Goal: Task Accomplishment & Management: Manage account settings

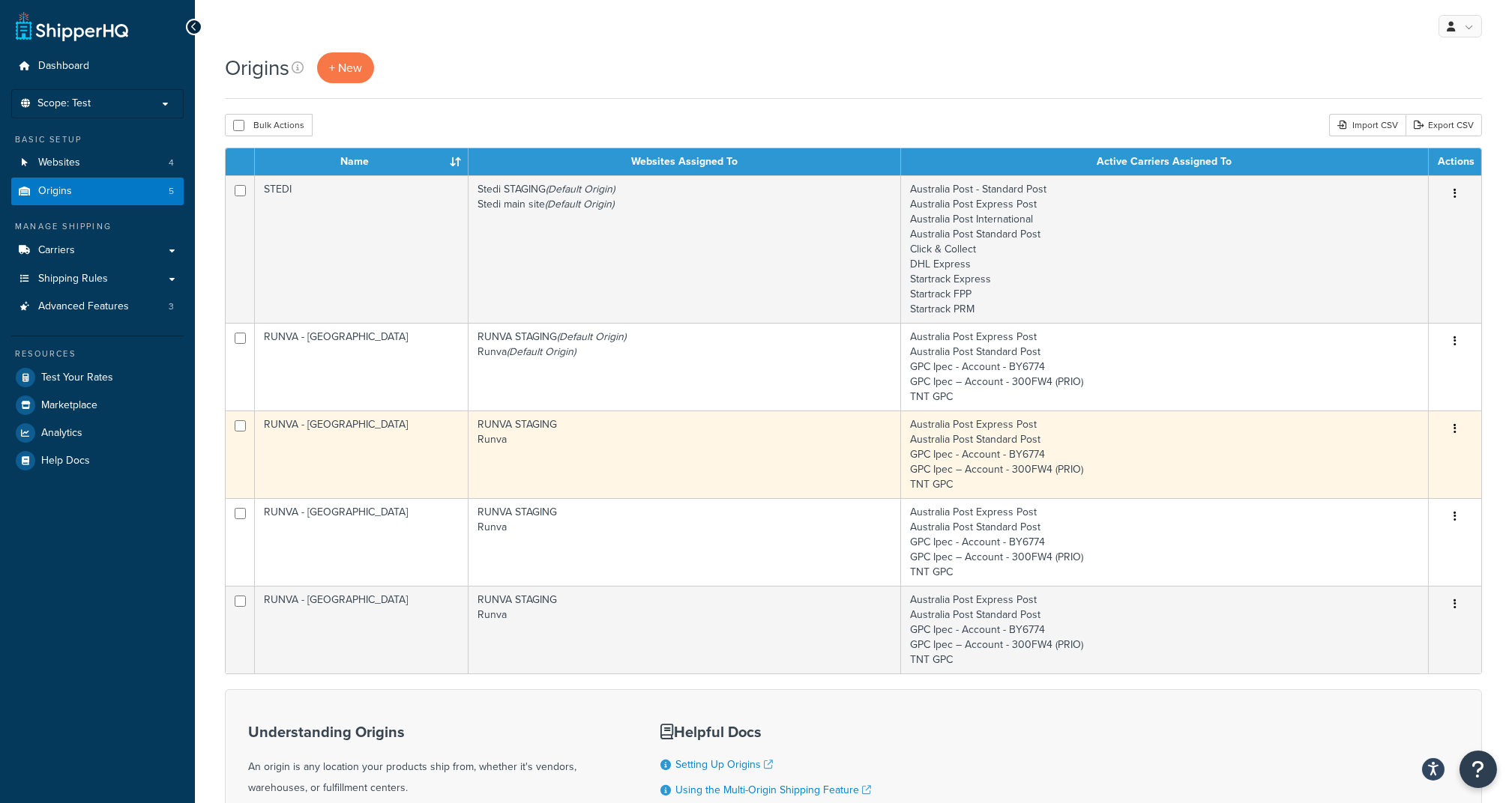
click at [1453, 424] on button "button" at bounding box center [1455, 429] width 21 height 24
click at [790, 443] on td "RUNVA STAGING Runva" at bounding box center [684, 454] width 432 height 88
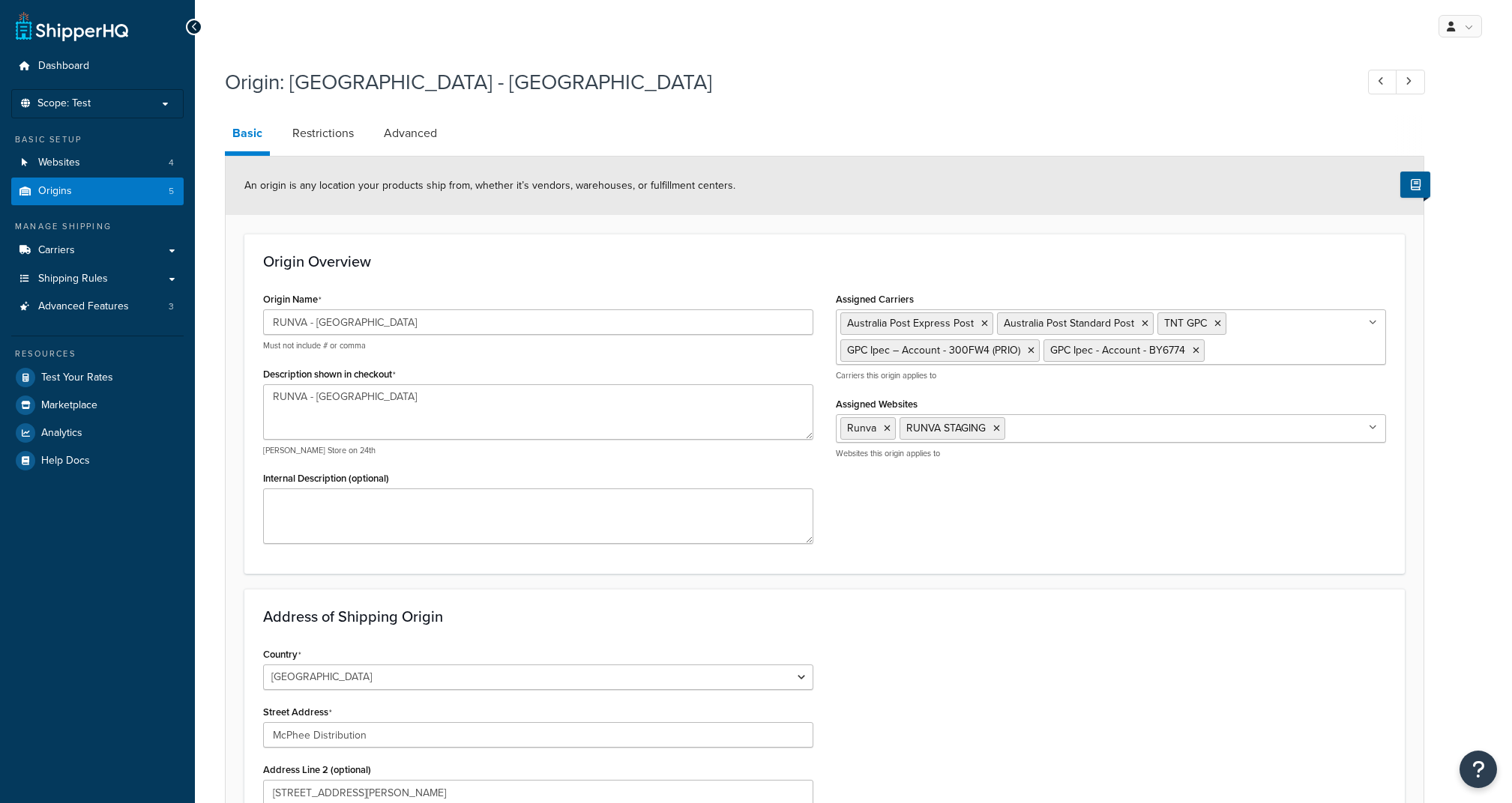
select select "1013"
select select "180"
click at [333, 147] on link "Restrictions" at bounding box center [323, 132] width 76 height 36
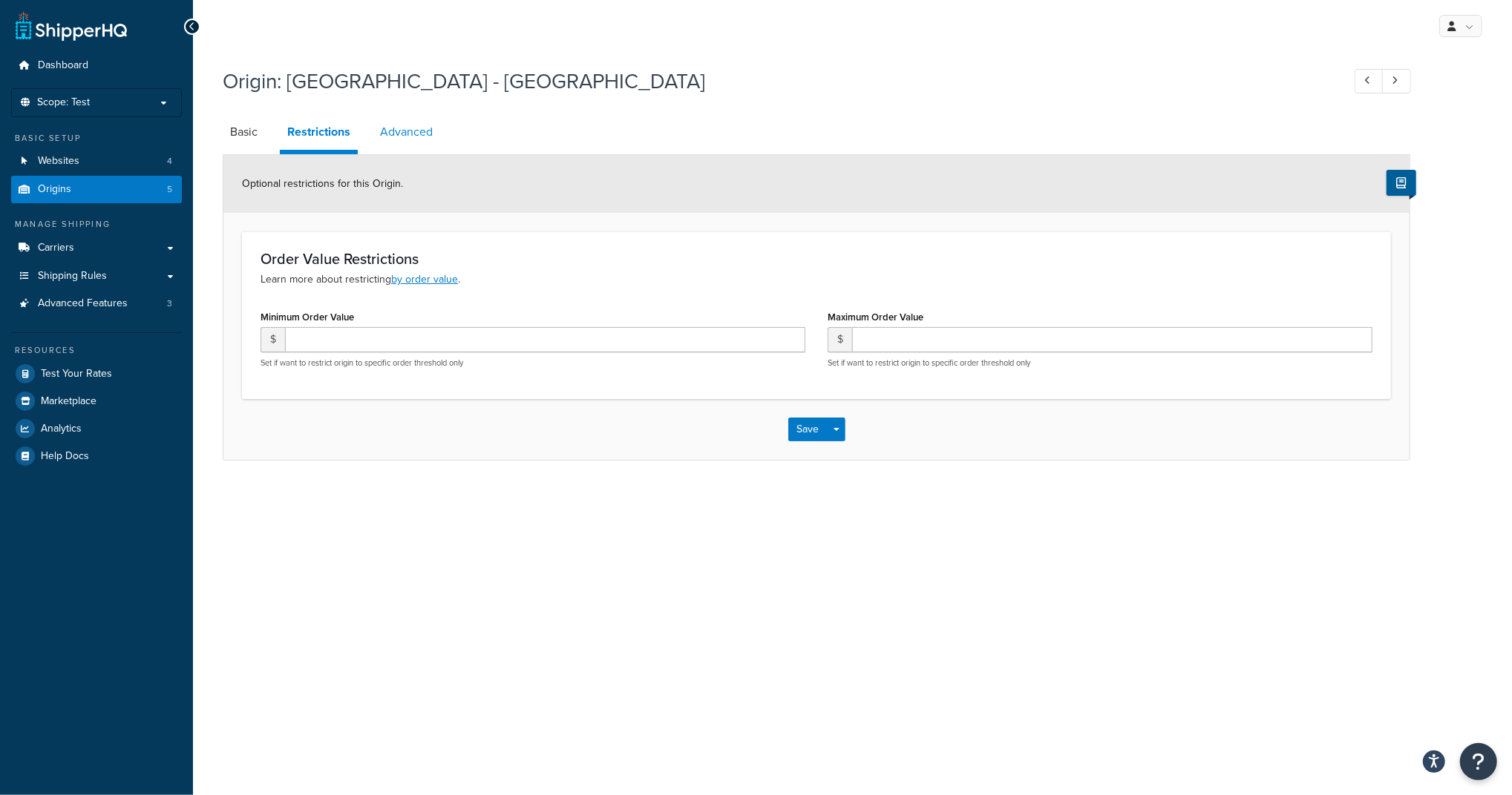
click at [409, 131] on link "Advanced" at bounding box center [406, 131] width 68 height 35
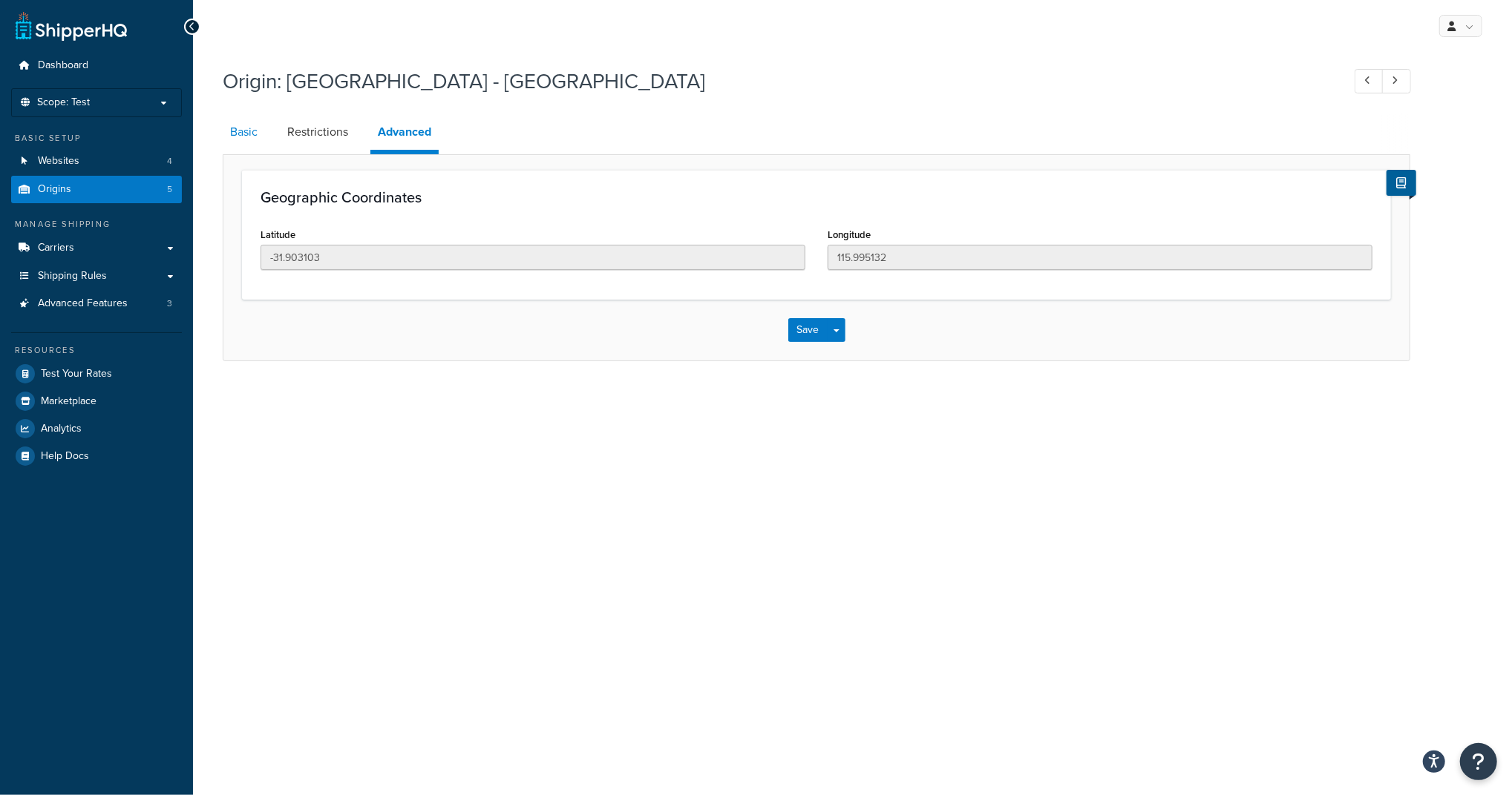
click at [256, 138] on link "Basic" at bounding box center [244, 131] width 42 height 35
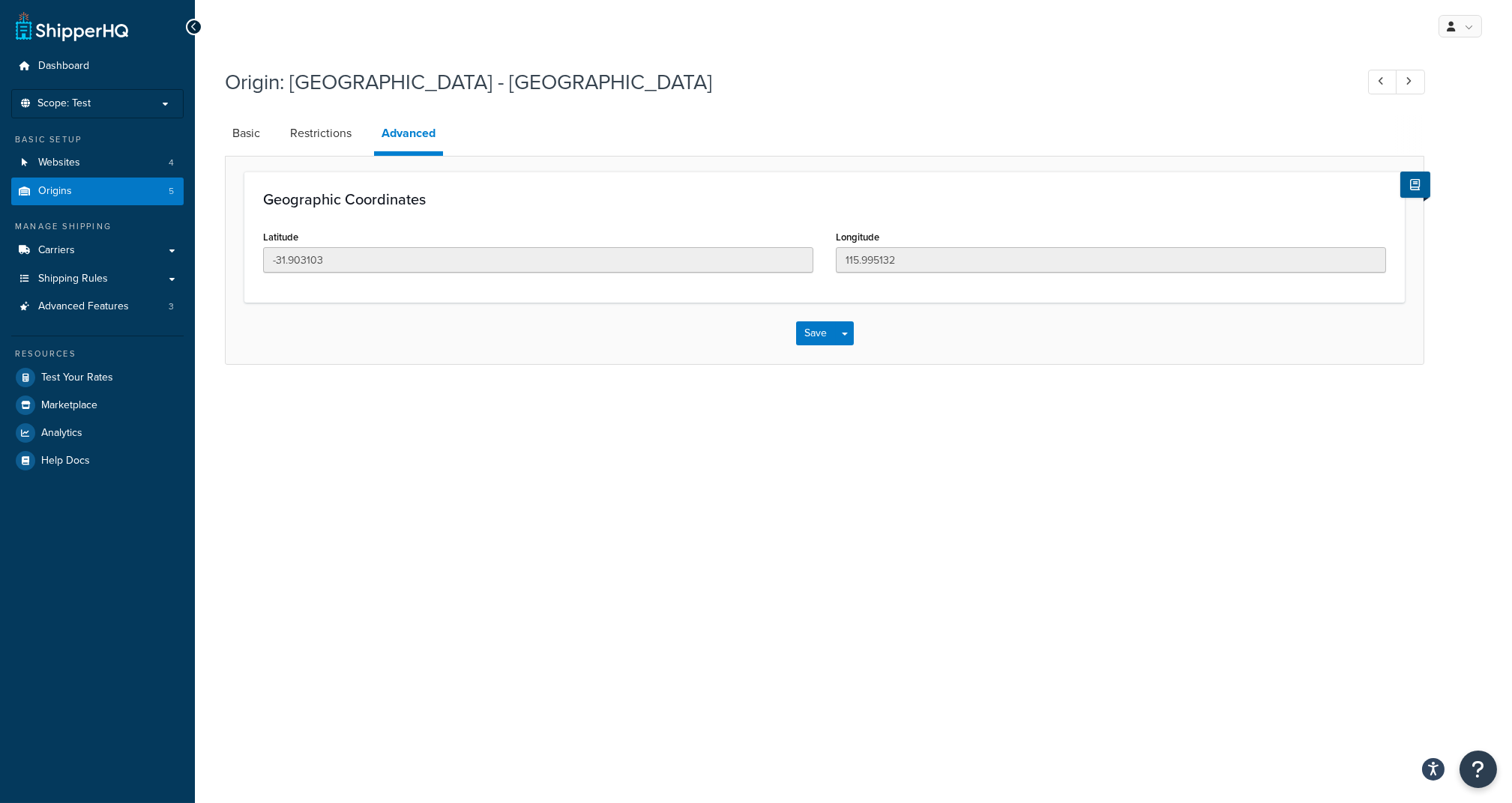
select select "1013"
select select "180"
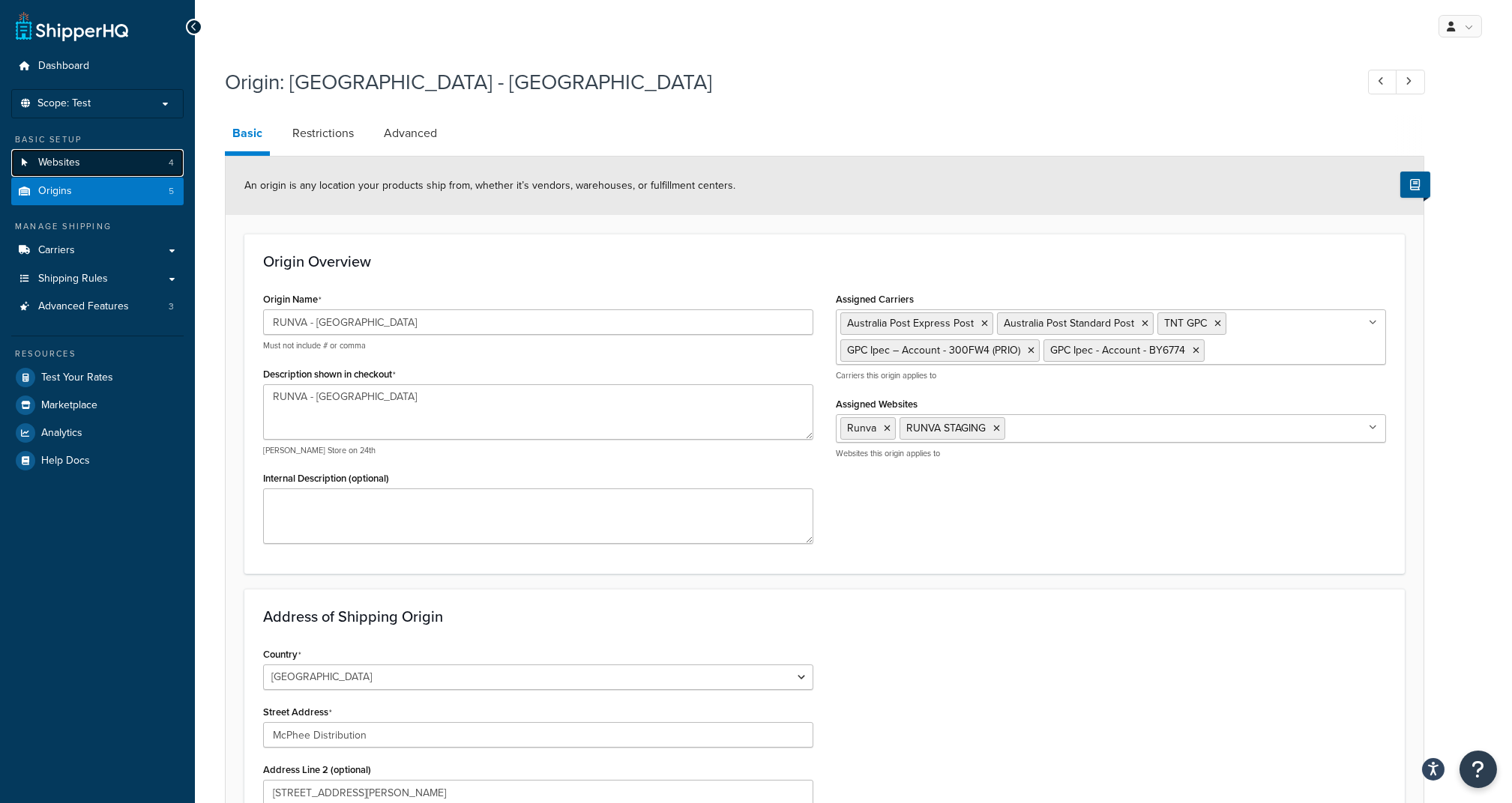
click at [113, 156] on link "Websites 4" at bounding box center [98, 162] width 172 height 28
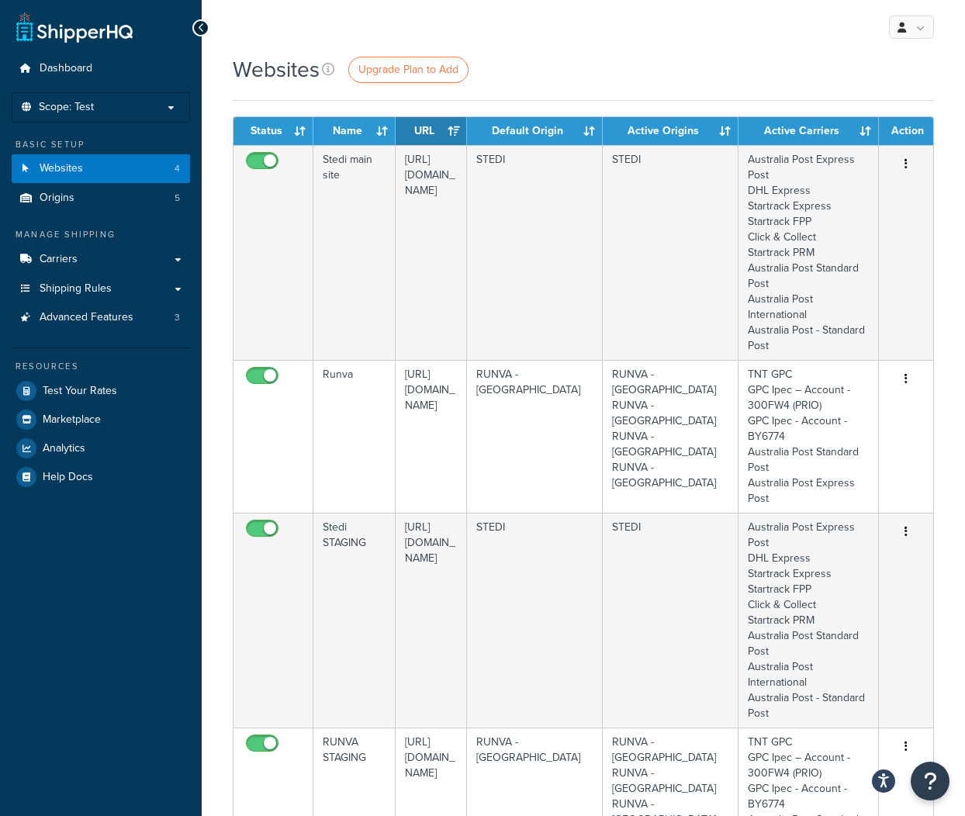
click at [528, 51] on div "My Profile Billing Global Settings Contact Us Logout" at bounding box center [583, 27] width 763 height 54
